Goal: Go to known website: Go to known website

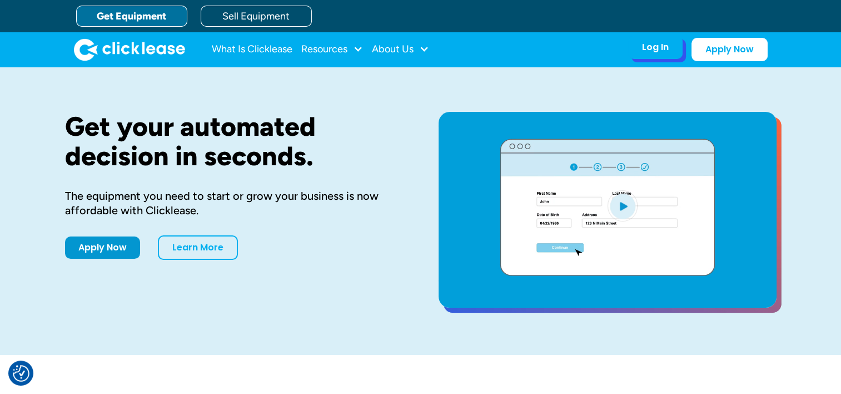
click at [654, 48] on div "Log In" at bounding box center [655, 47] width 27 height 11
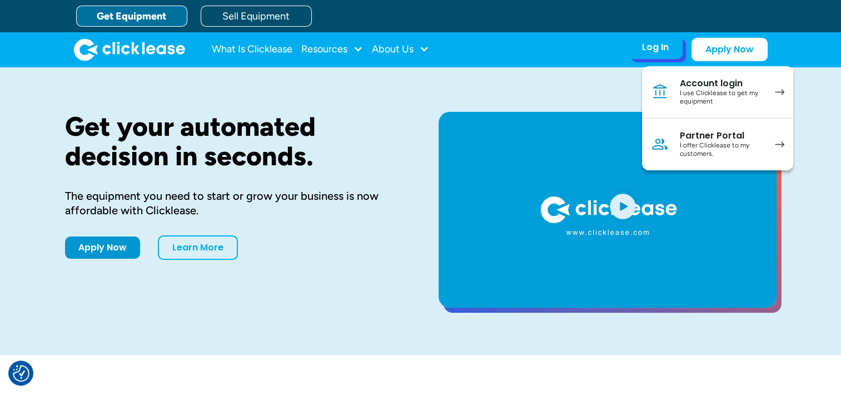
click at [711, 91] on div "I use Clicklease to get my equipment" at bounding box center [722, 97] width 84 height 17
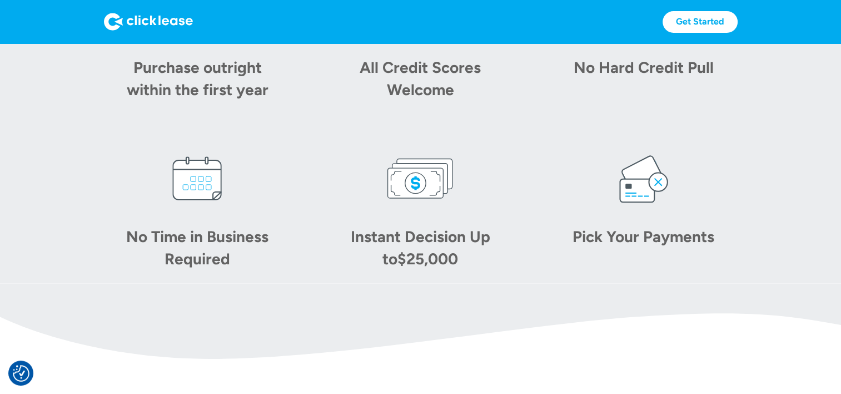
scroll to position [630, 0]
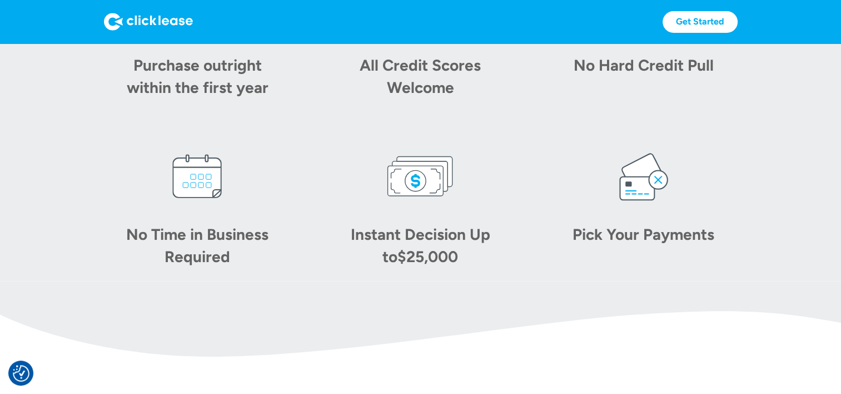
click at [634, 185] on img at bounding box center [643, 176] width 67 height 67
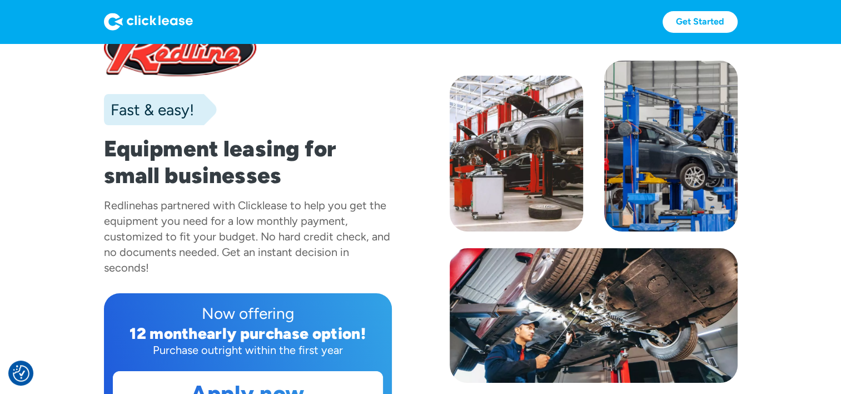
scroll to position [0, 0]
